Goal: Find specific page/section: Find specific page/section

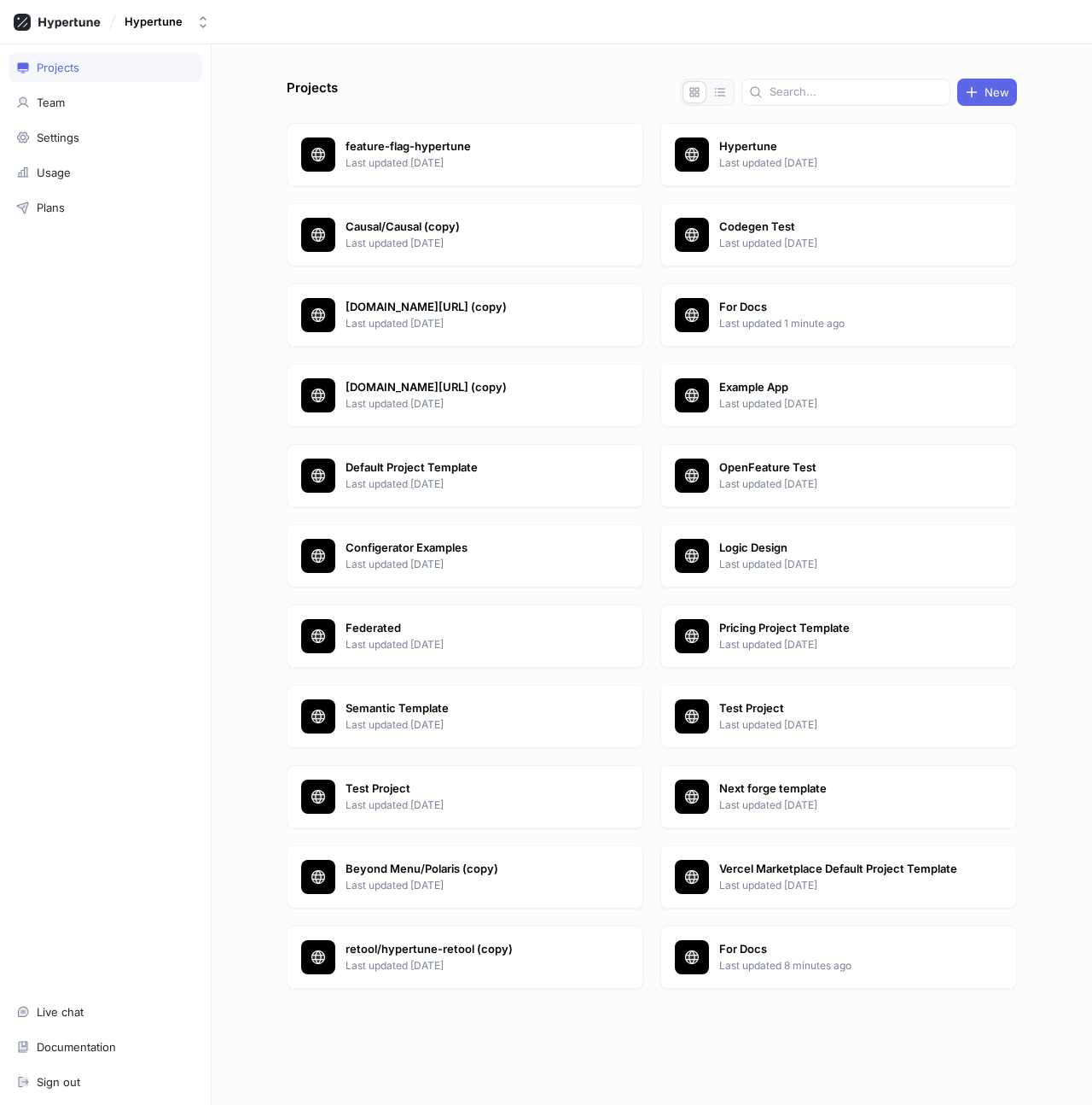
click at [176, 24] on div "Hypertune" at bounding box center [154, 21] width 58 height 15
type input "[PERSON_NAME]"
click at [203, 111] on span "[PERSON_NAME] en Citroen" at bounding box center [230, 117] width 155 height 15
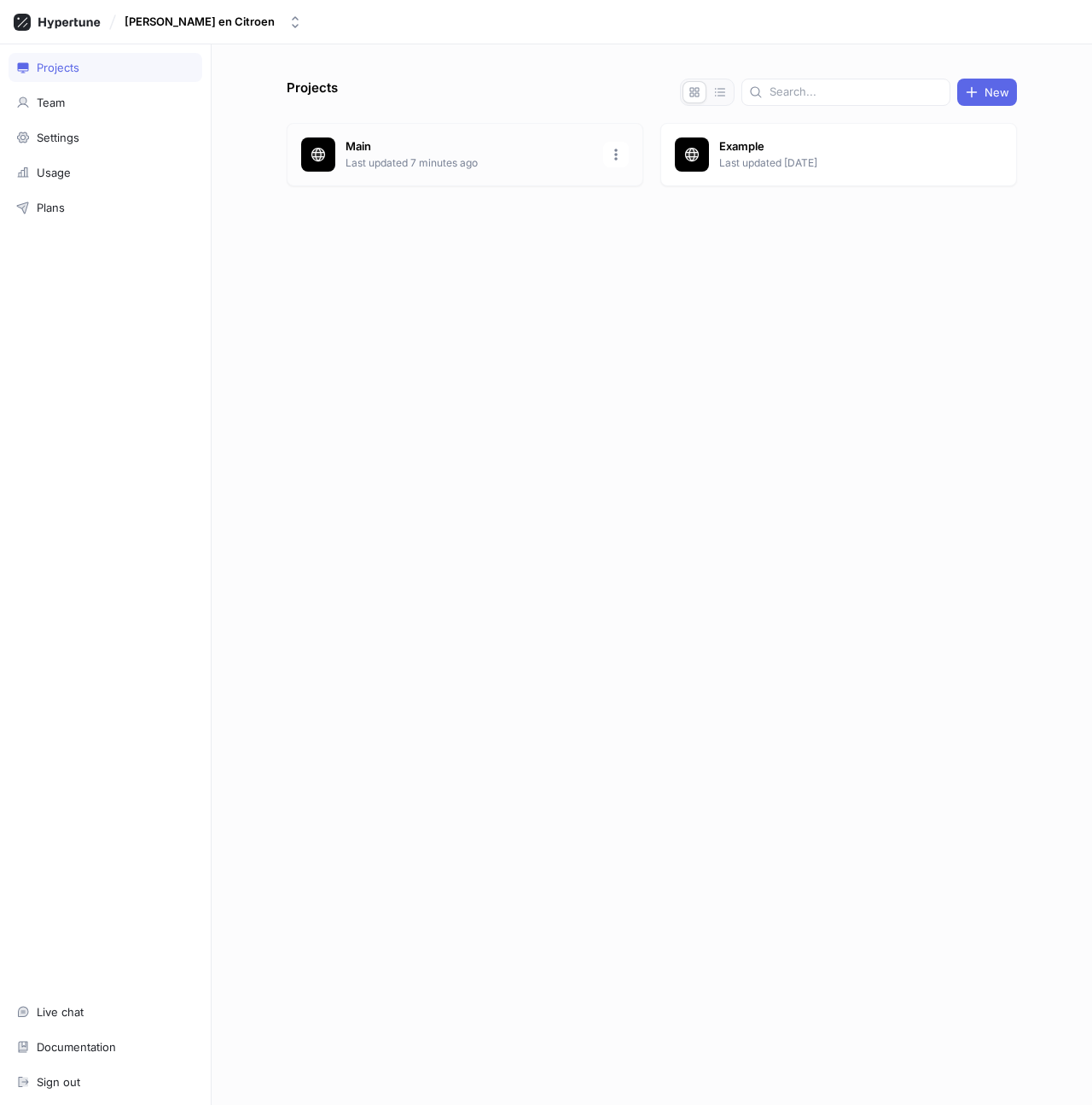
click at [513, 163] on p "Last updated 7 minutes ago" at bounding box center [470, 163] width 247 height 15
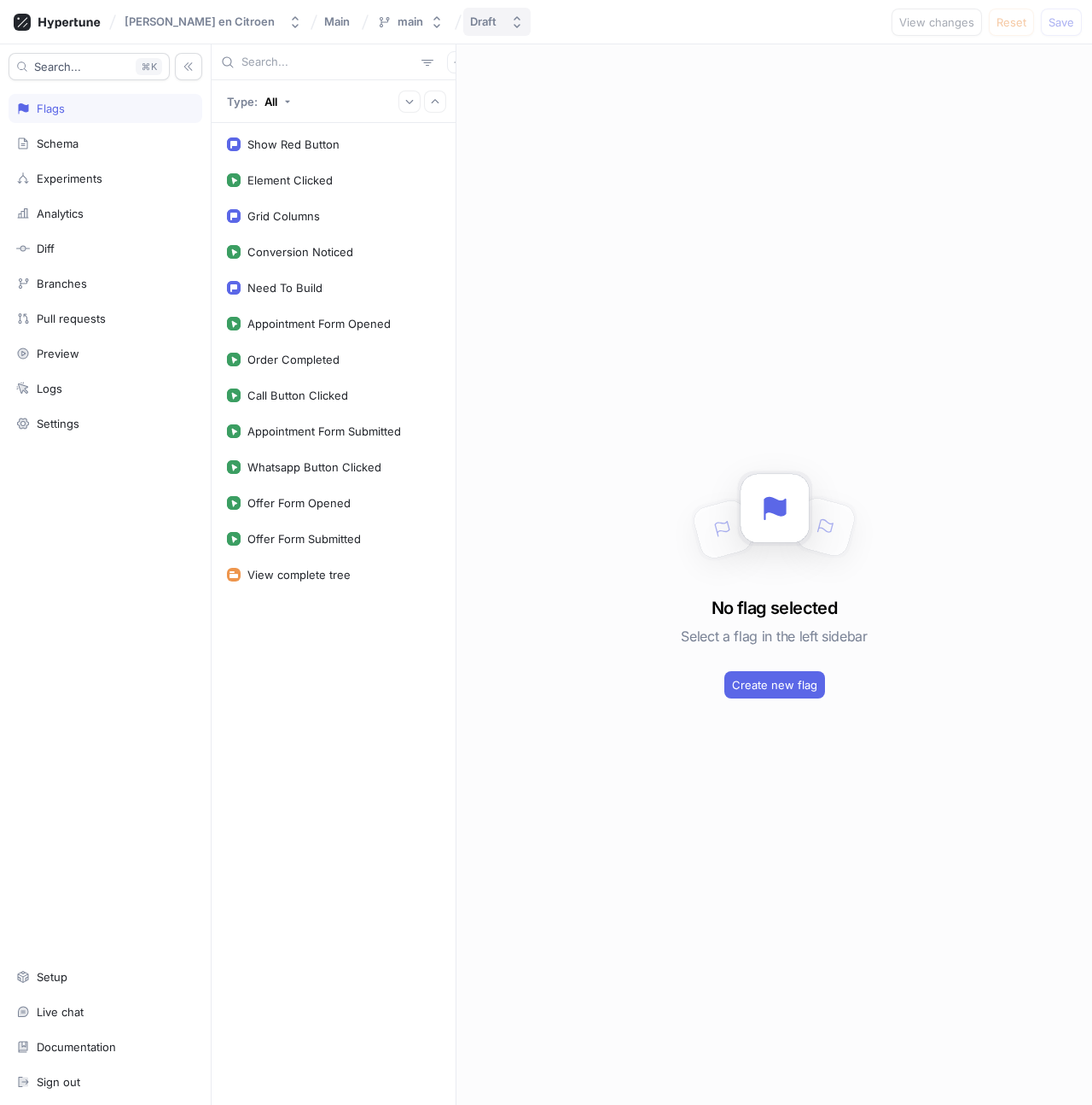
click at [469, 12] on button "Draft" at bounding box center [497, 21] width 68 height 28
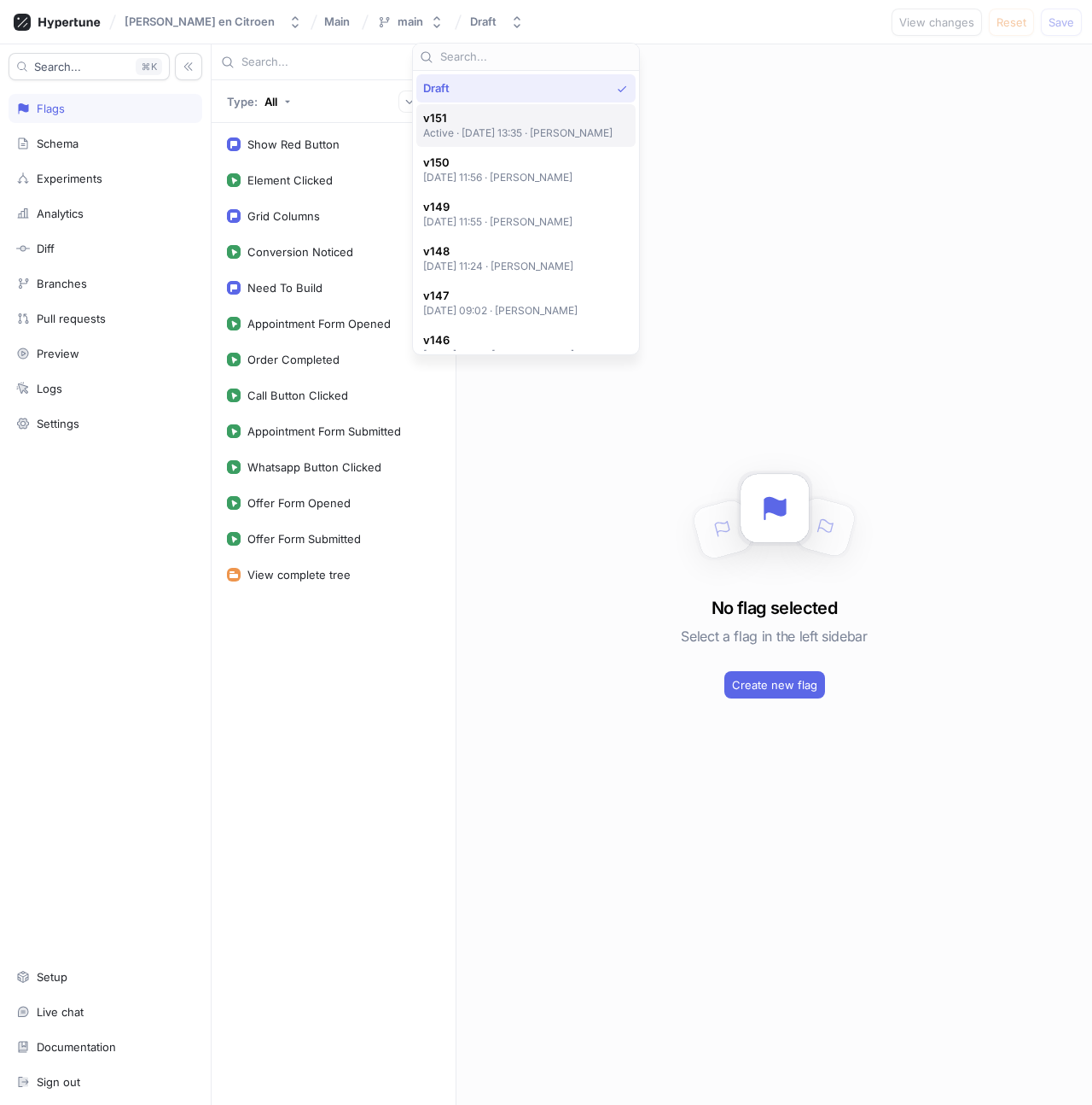
click at [495, 125] on span "v151" at bounding box center [518, 118] width 190 height 15
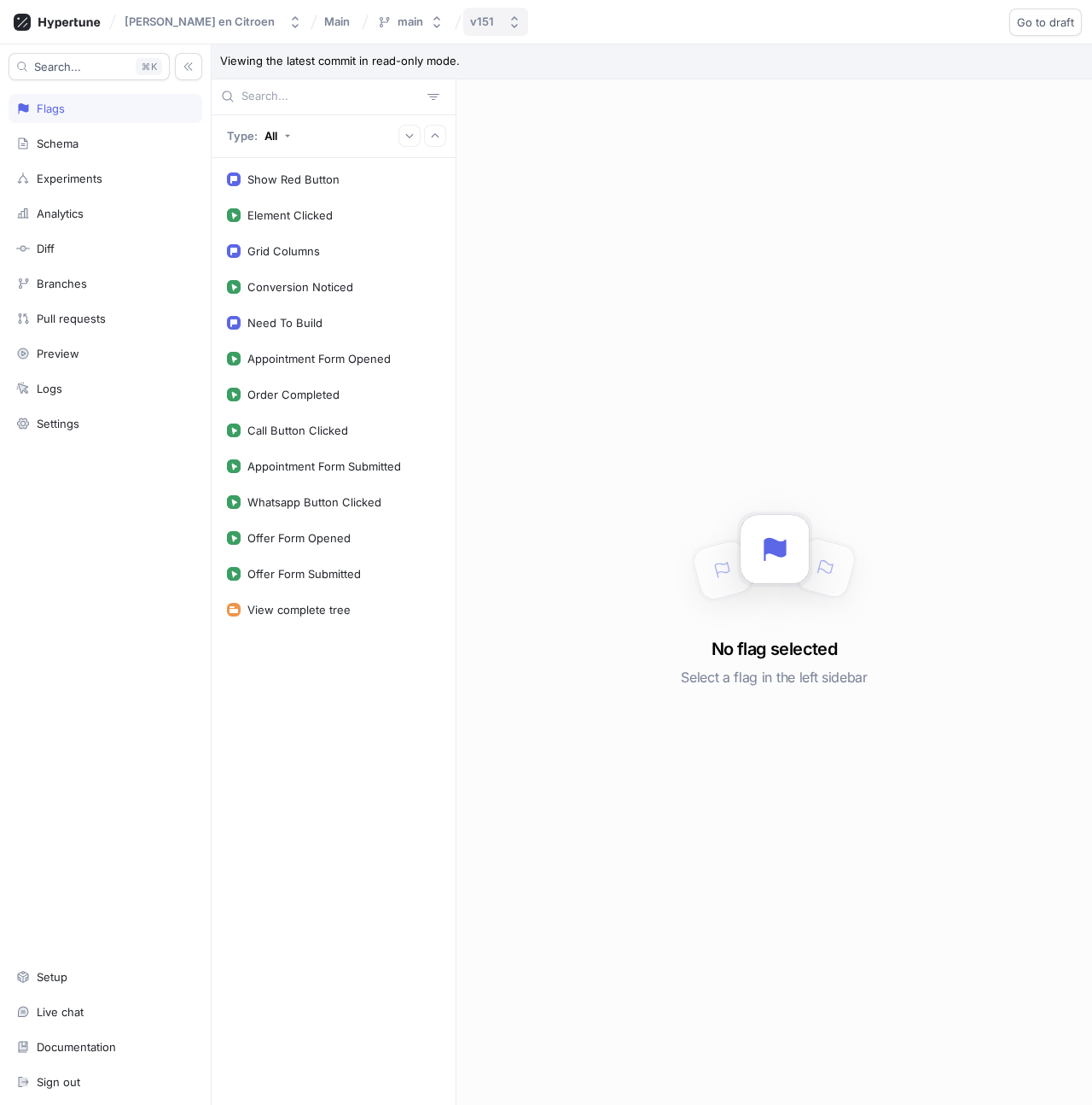
click at [463, 33] on button "v151" at bounding box center [495, 21] width 65 height 28
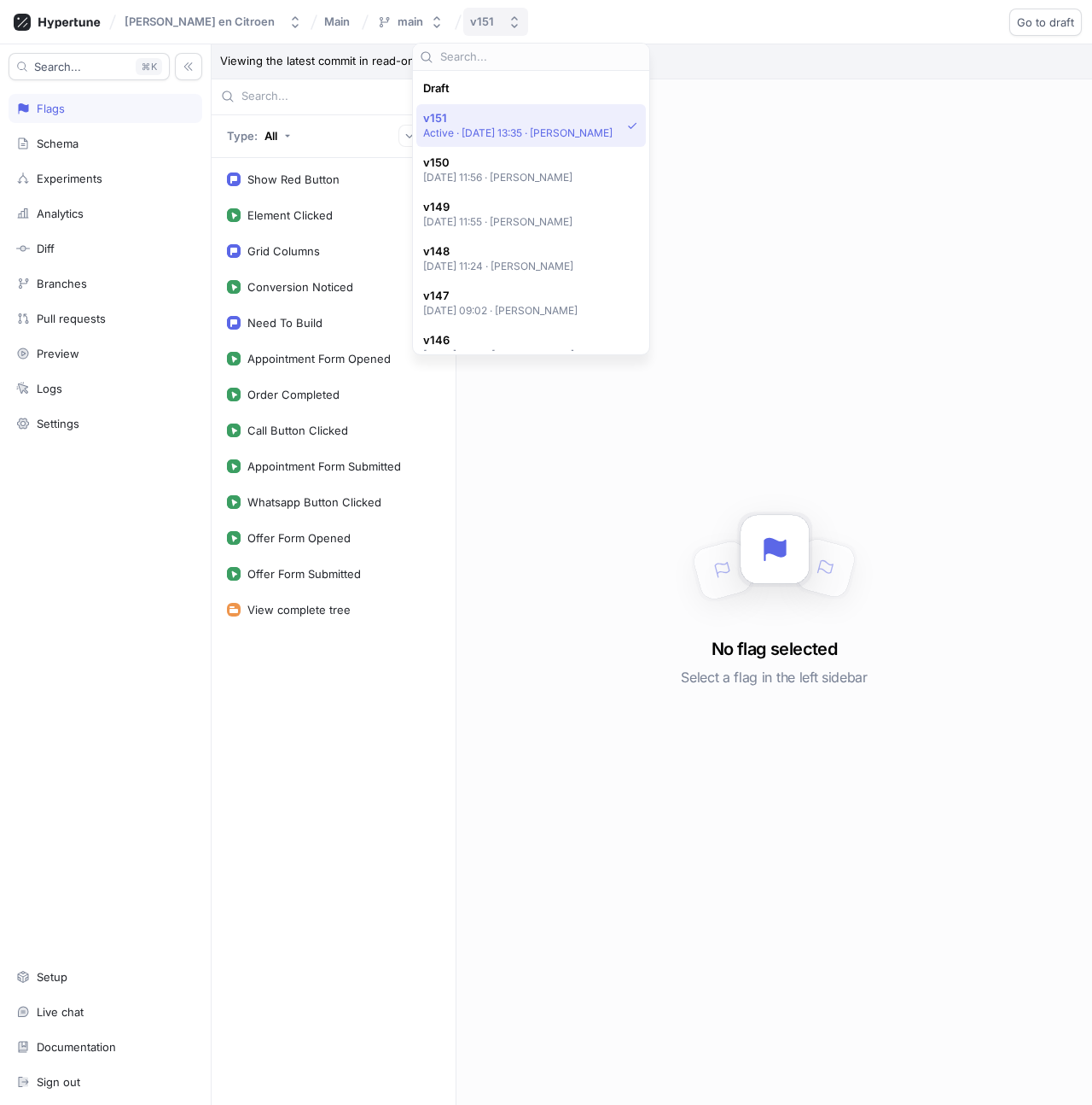
scroll to position [30, 0]
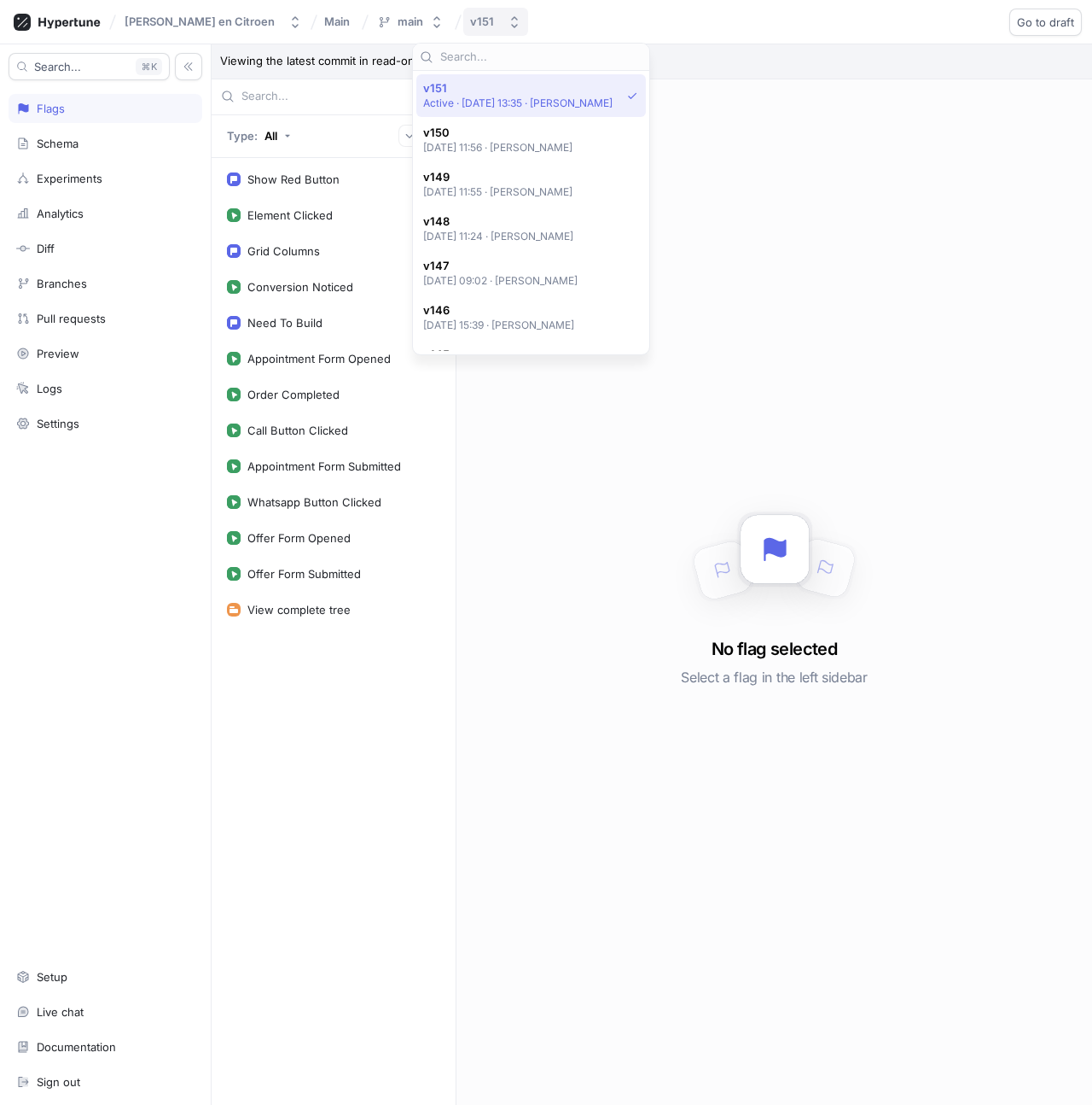
click at [471, 23] on div "v151" at bounding box center [486, 21] width 31 height 15
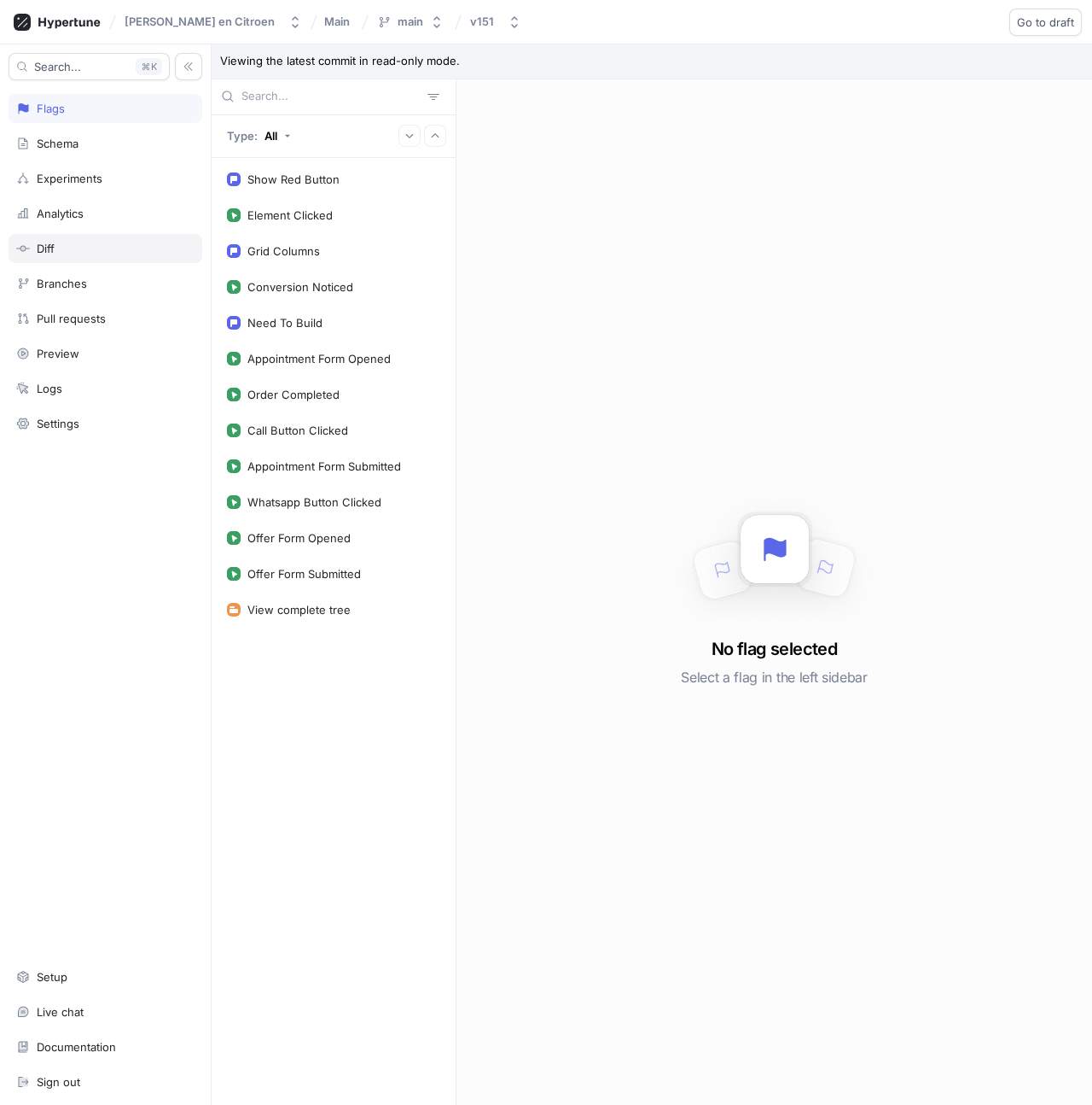
click at [49, 250] on div "Diff" at bounding box center [45, 248] width 18 height 14
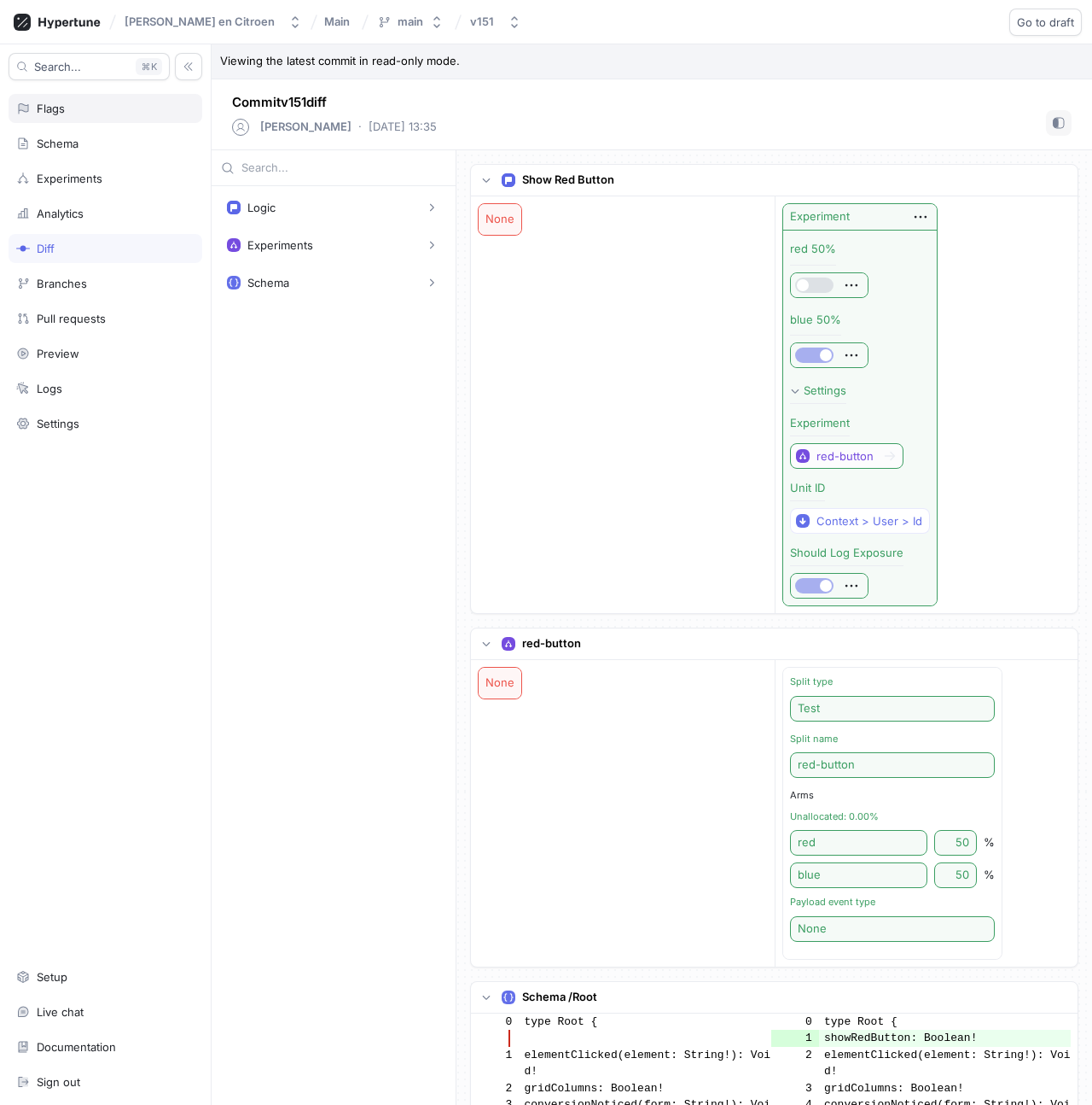
click at [95, 113] on div "Flags" at bounding box center [105, 108] width 179 height 14
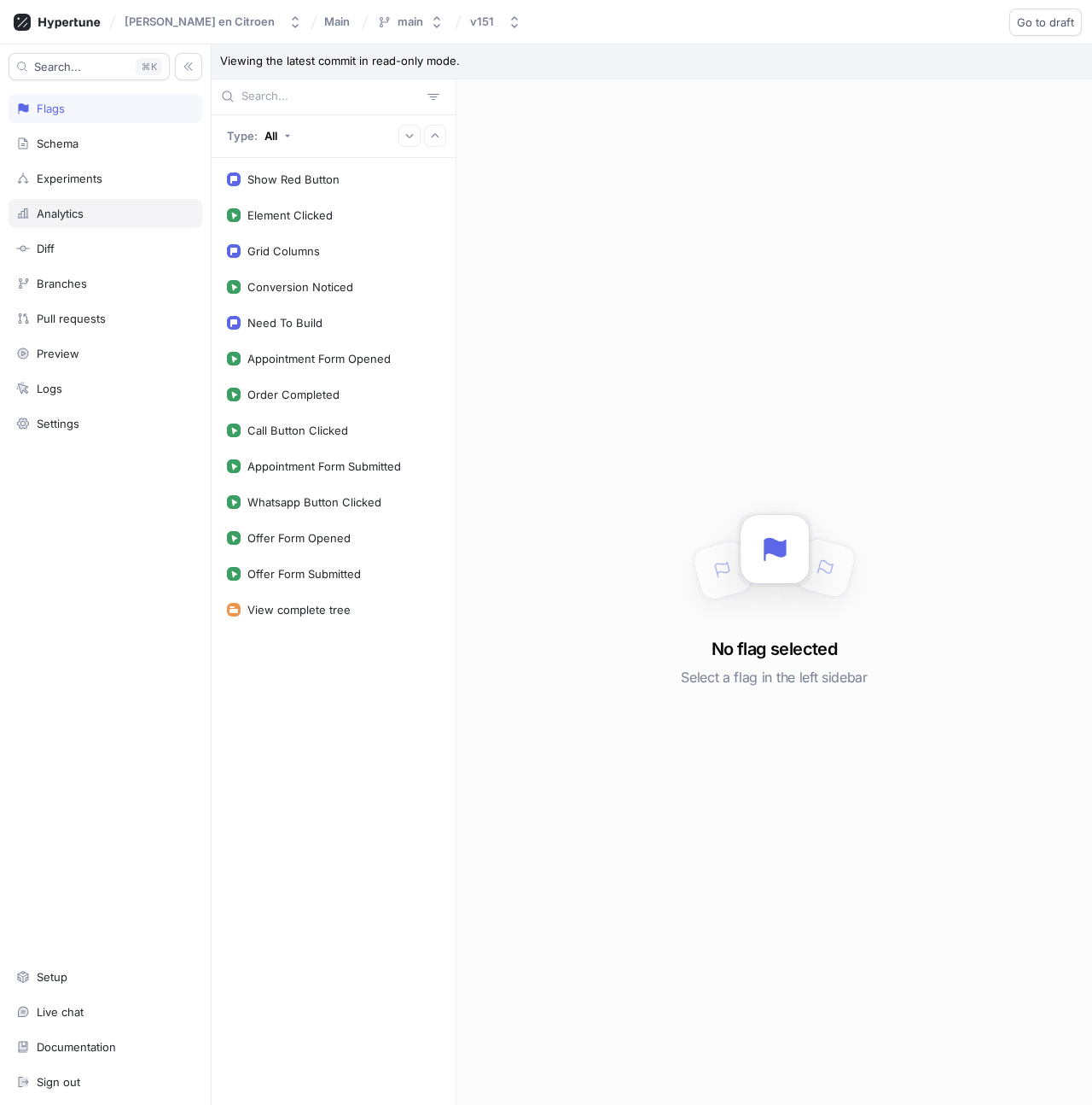
click at [110, 218] on div "Analytics" at bounding box center [105, 214] width 179 height 14
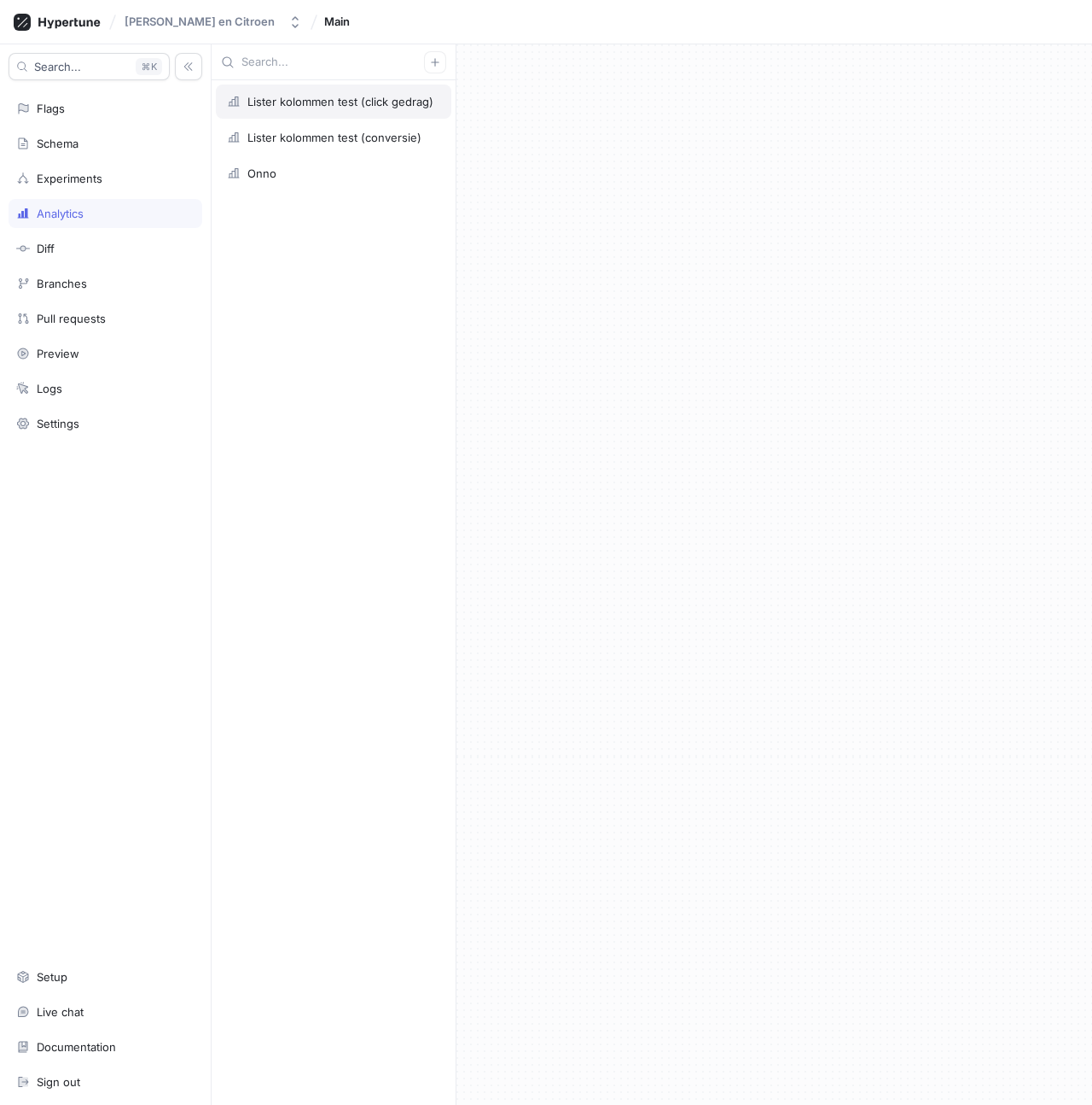
click at [397, 106] on div "Lister kolommen test (click gedrag)" at bounding box center [340, 102] width 186 height 14
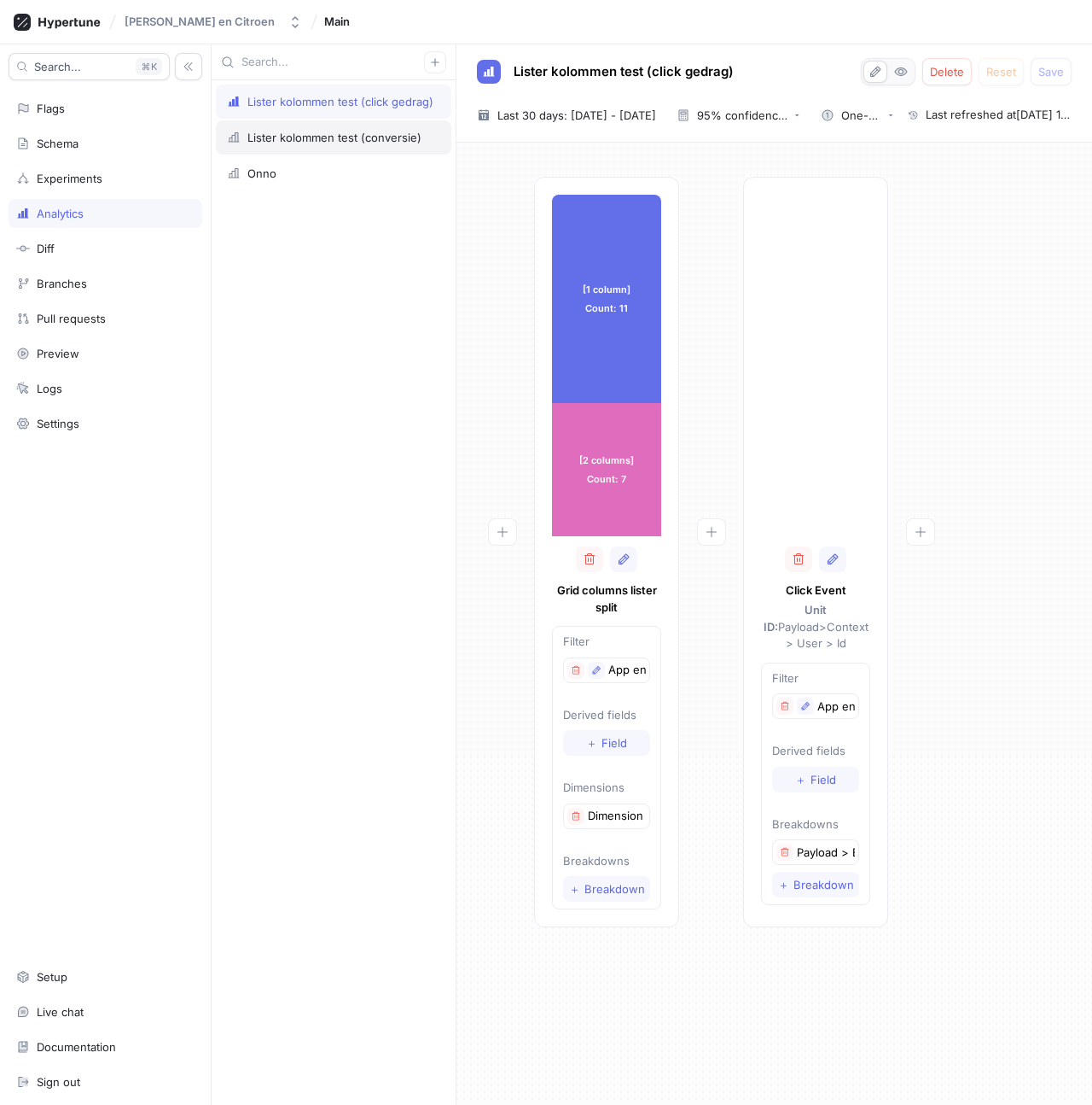
click at [359, 142] on div "Lister kolommen test (conversie)" at bounding box center [334, 137] width 174 height 14
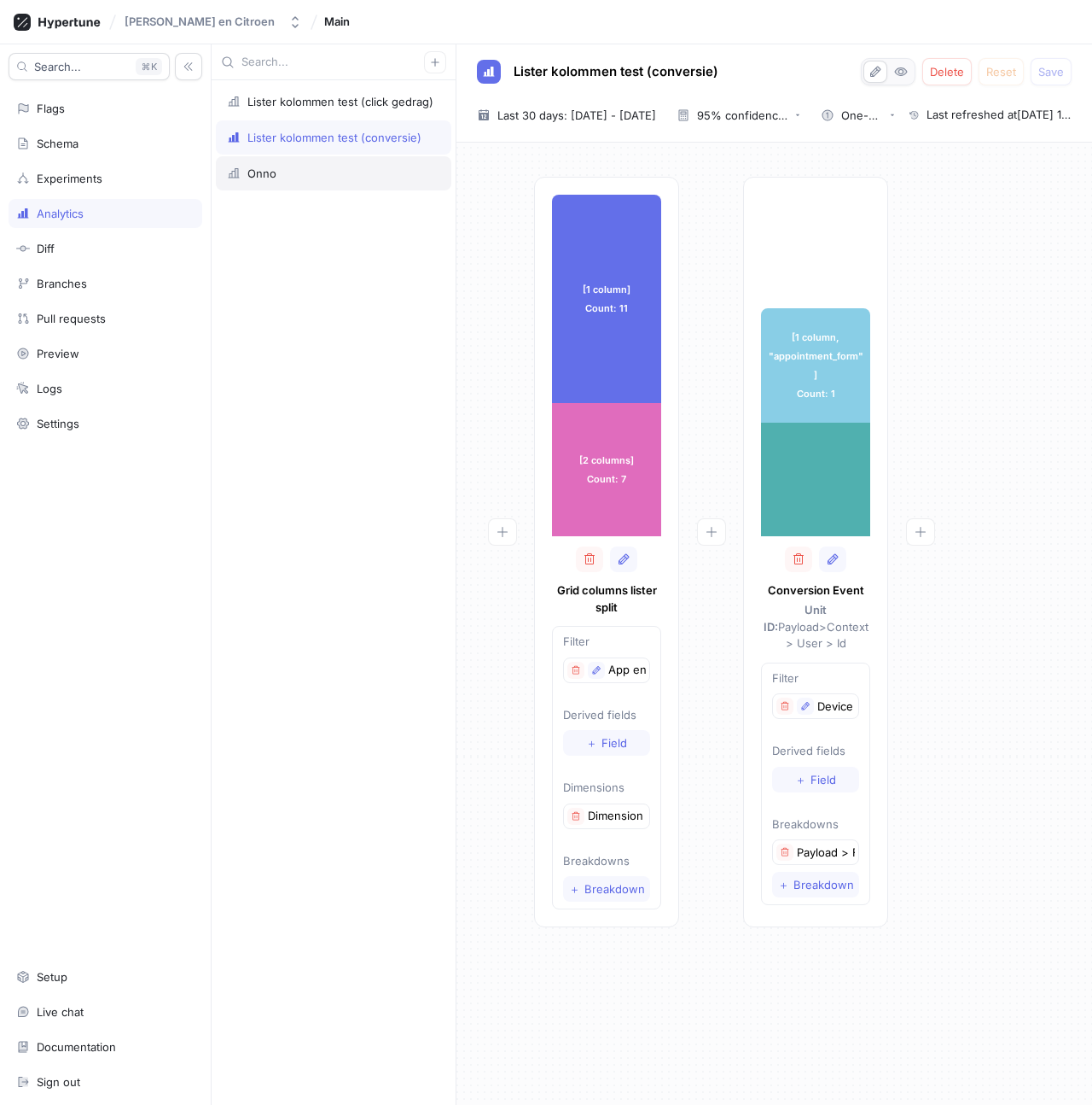
click at [359, 172] on div "Onno" at bounding box center [333, 173] width 214 height 14
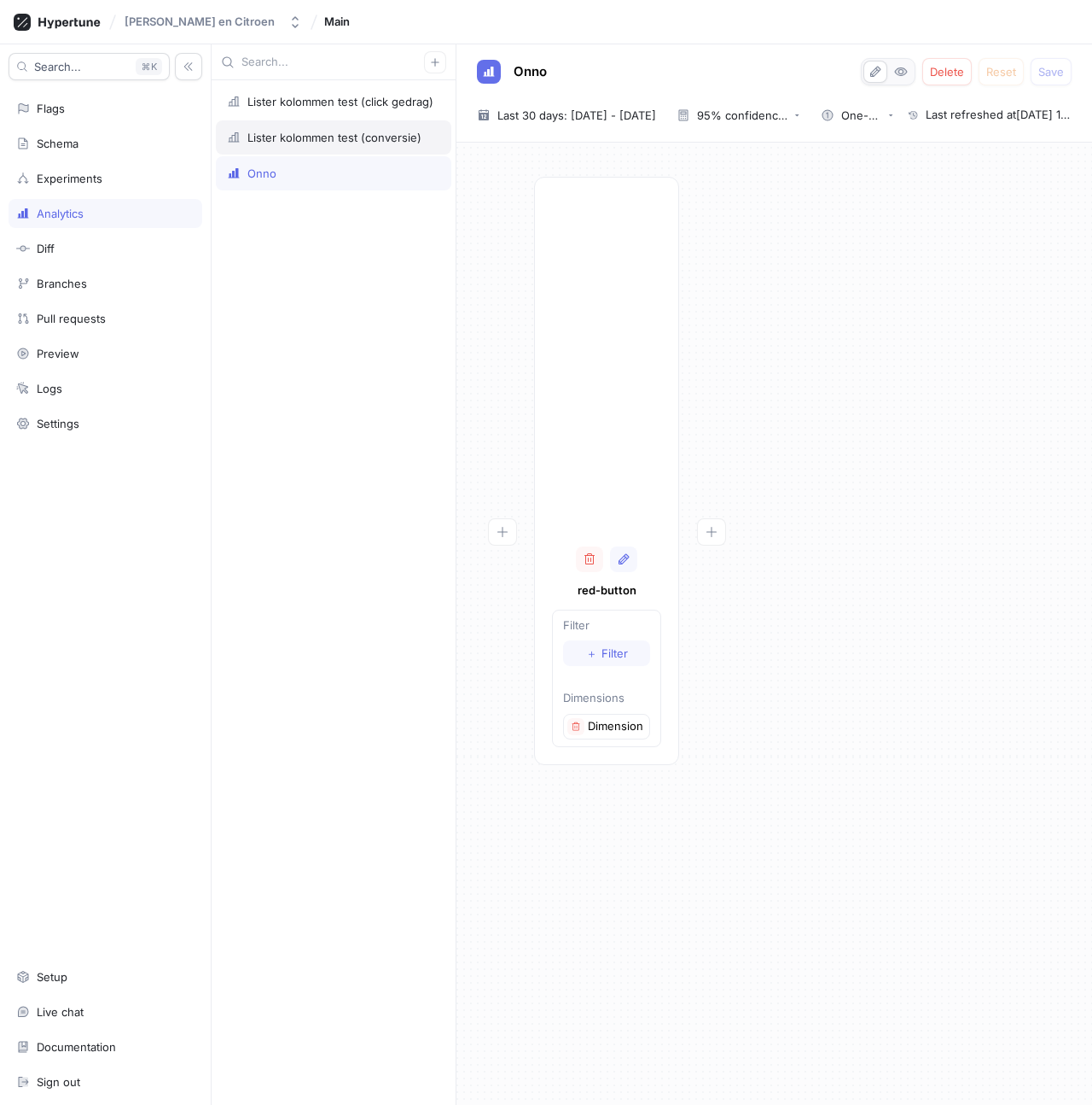
click at [349, 137] on div "Lister kolommen test (conversie)" at bounding box center [334, 137] width 174 height 14
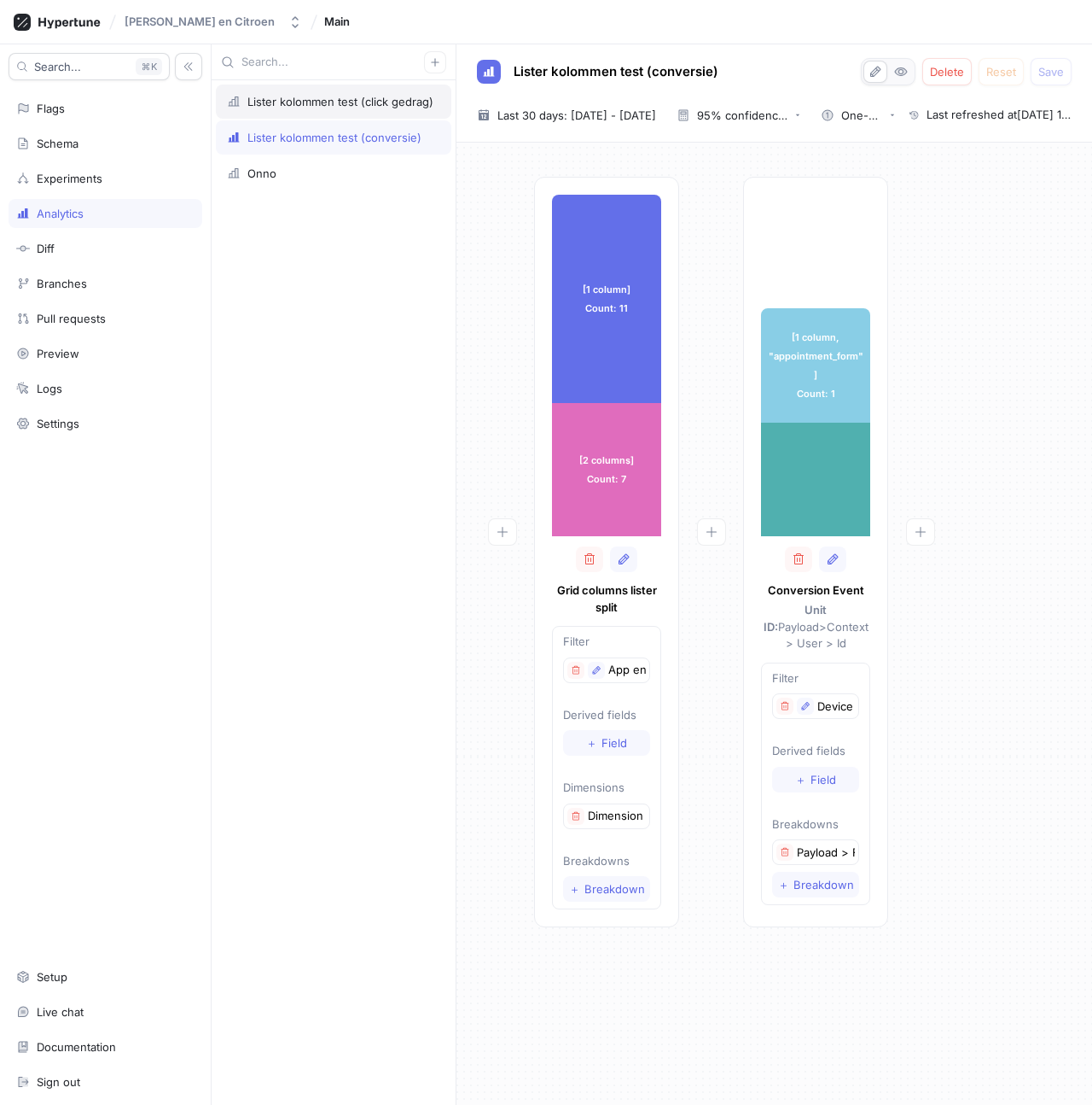
click at [332, 103] on div "Lister kolommen test (click gedrag)" at bounding box center [340, 102] width 186 height 14
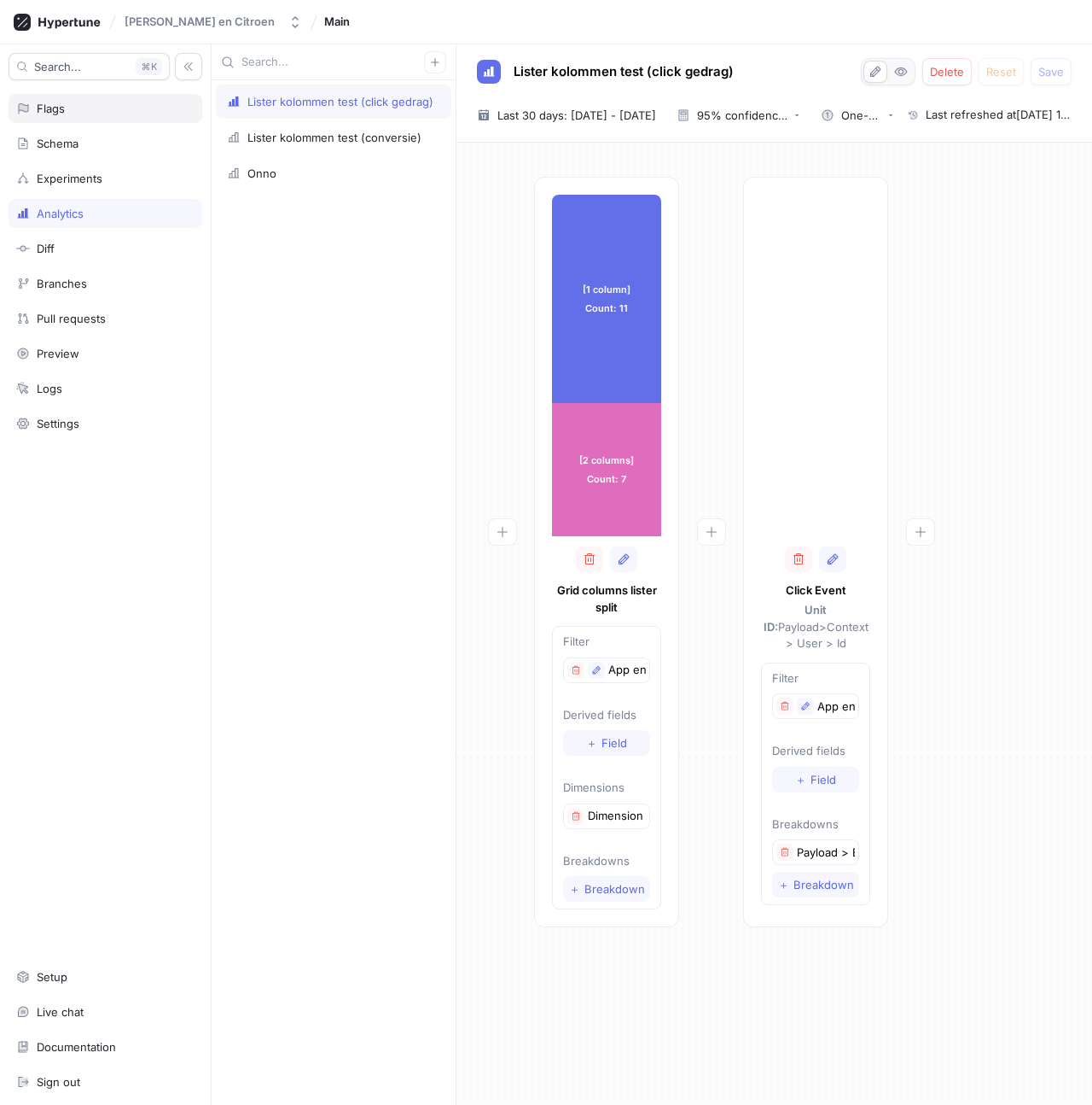
click at [77, 99] on div "Flags" at bounding box center [105, 108] width 193 height 29
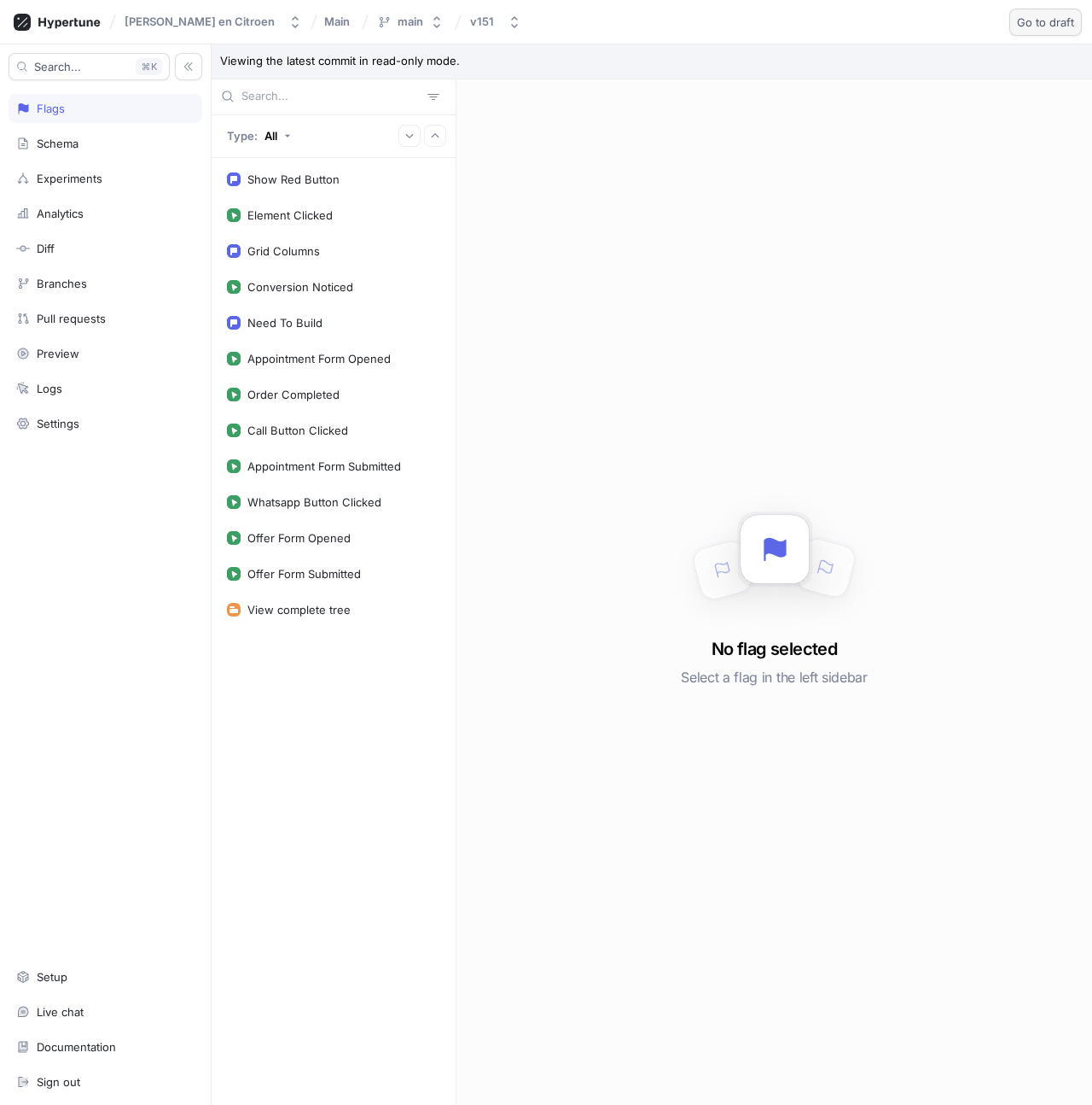
click at [1036, 27] on span "Go to draft" at bounding box center [1046, 22] width 57 height 11
